Goal: Obtain resource: Download file/media

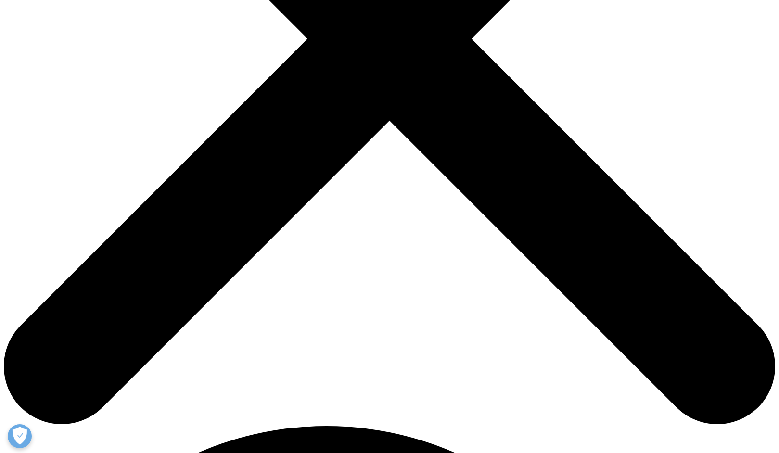
scroll to position [372, 0]
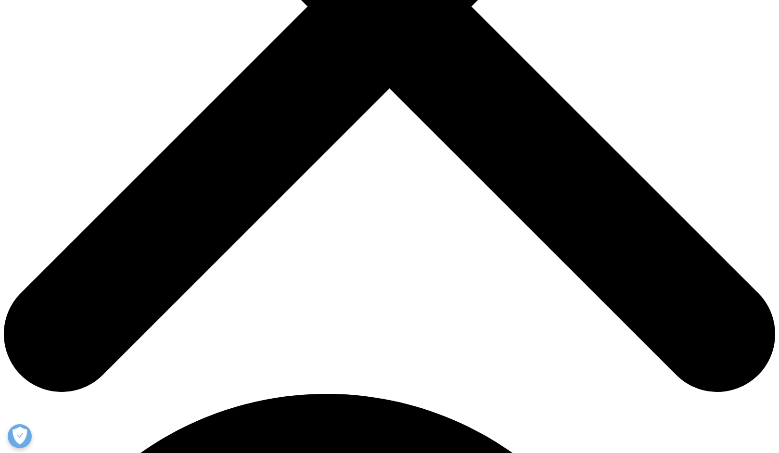
scroll to position [399, 0]
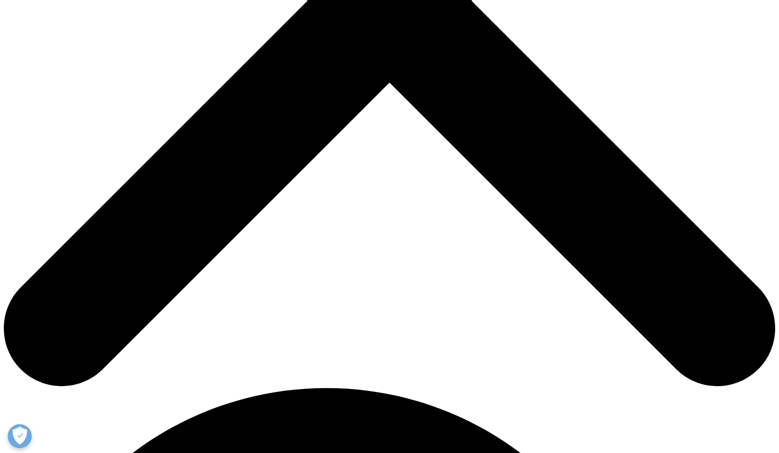
type input "Chelsea"
type input "[PERSON_NAME]"
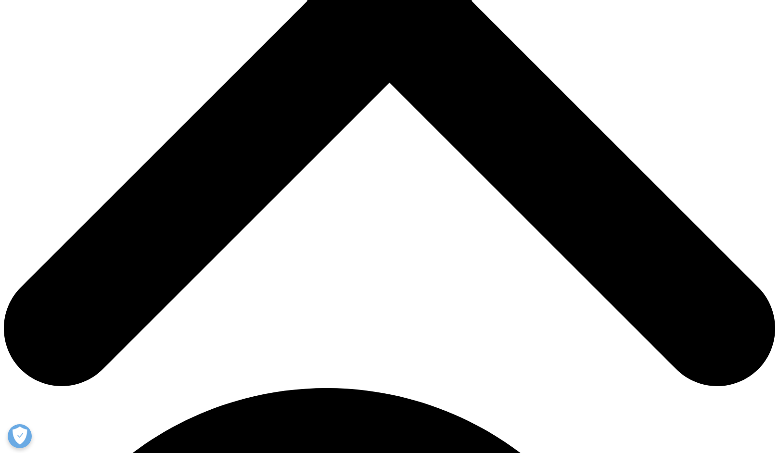
scroll to position [0, 30]
type input "[EMAIL_ADDRESS][DOMAIN_NAME]"
type input "staff"
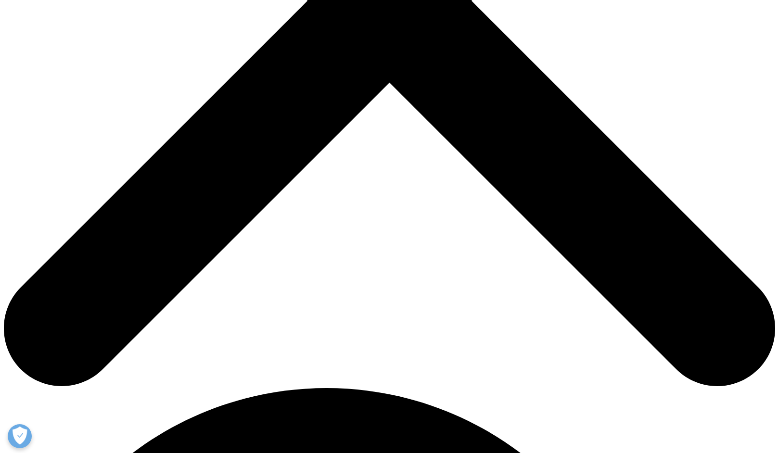
type input "UBC"
select select "Canada"
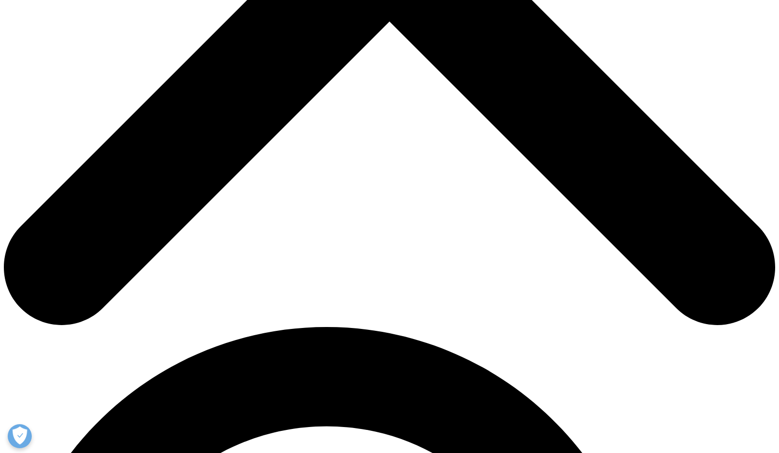
scroll to position [498, 0]
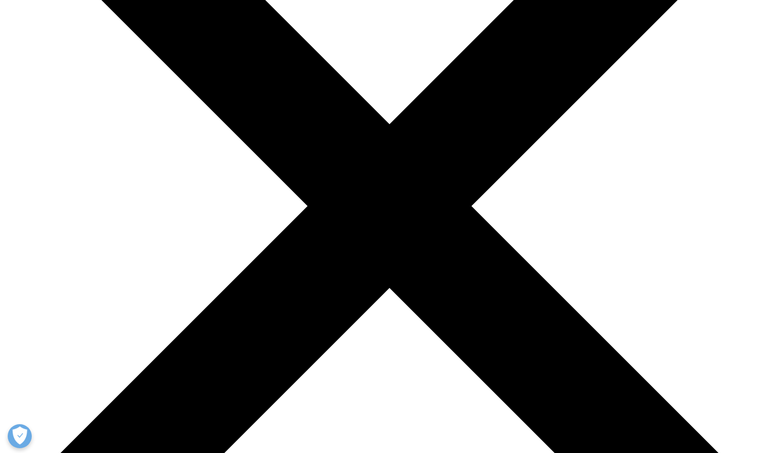
scroll to position [198, 0]
